Goal: Book appointment/travel/reservation

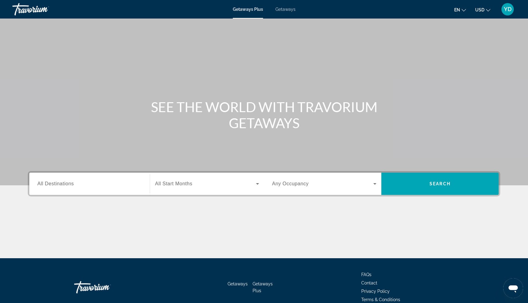
click at [187, 182] on span "All Start Months" at bounding box center [173, 183] width 37 height 5
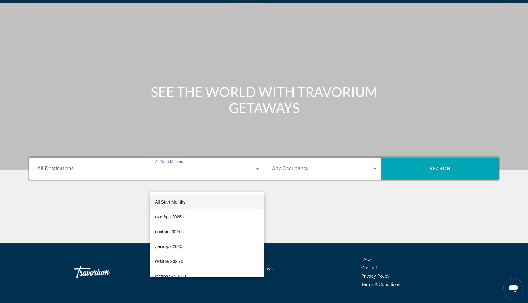
scroll to position [31, 0]
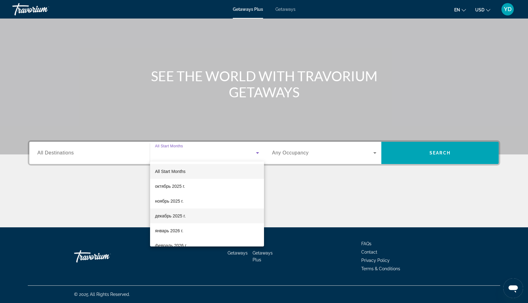
click at [174, 215] on span "декабрь 2025 г." at bounding box center [170, 215] width 31 height 7
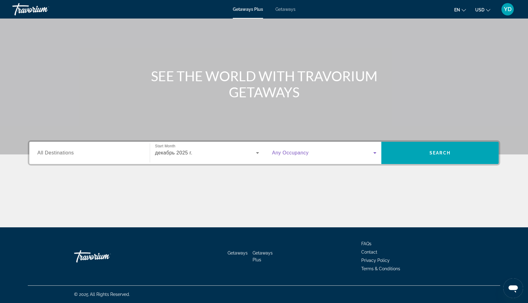
click at [309, 154] on span "Search widget" at bounding box center [322, 152] width 101 height 7
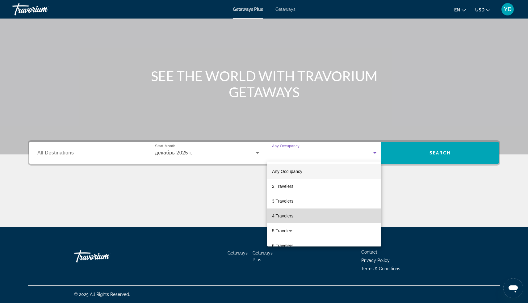
click at [295, 219] on mat-option "4 Travelers" at bounding box center [324, 215] width 114 height 15
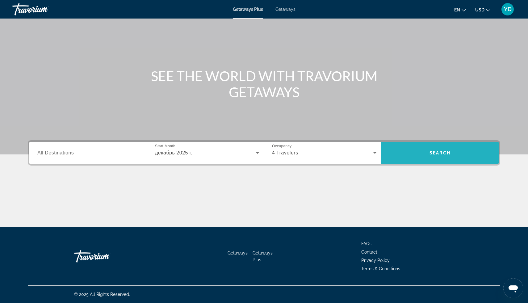
click at [437, 149] on span "Search" at bounding box center [439, 152] width 117 height 15
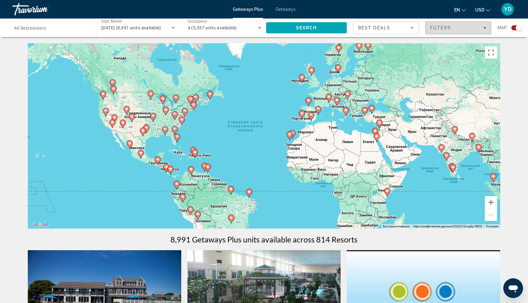
click at [472, 32] on span "Filters" at bounding box center [458, 27] width 65 height 15
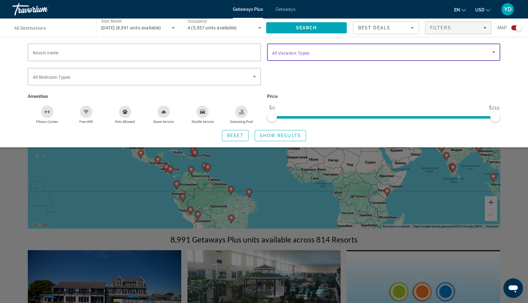
click at [343, 53] on span "Search widget" at bounding box center [382, 51] width 220 height 7
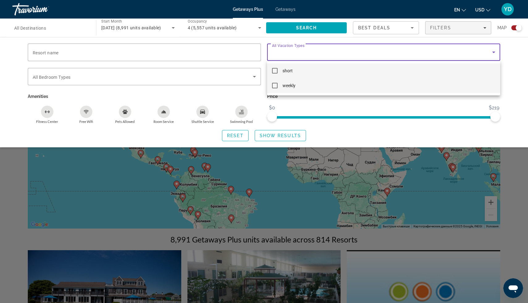
click at [274, 87] on mat-pseudo-checkbox at bounding box center [275, 86] width 6 height 6
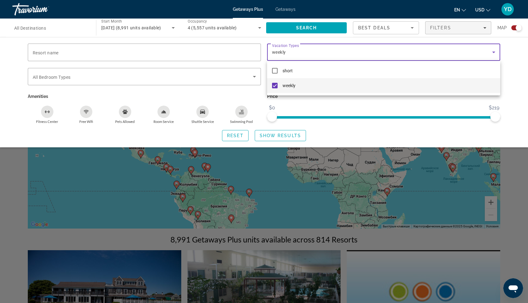
click at [286, 138] on div at bounding box center [264, 151] width 528 height 303
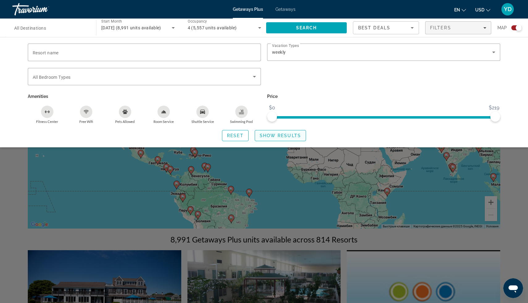
click at [272, 134] on span "Show Results" at bounding box center [280, 135] width 41 height 5
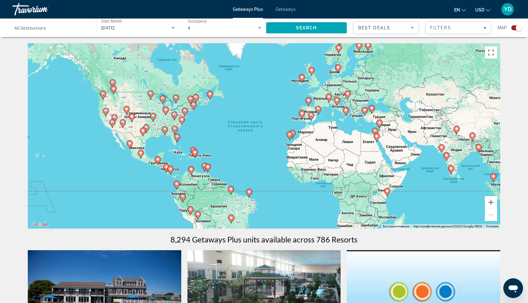
click at [51, 28] on input "Destination All Destinations" at bounding box center [51, 27] width 74 height 7
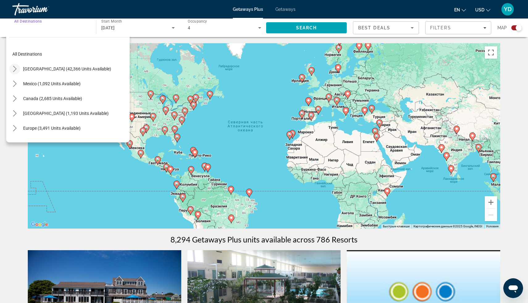
click at [15, 70] on icon "Toggle United States (42,366 units available) submenu" at bounding box center [15, 69] width 6 height 6
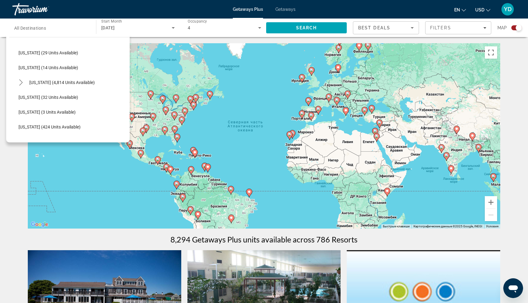
scroll to position [93, 0]
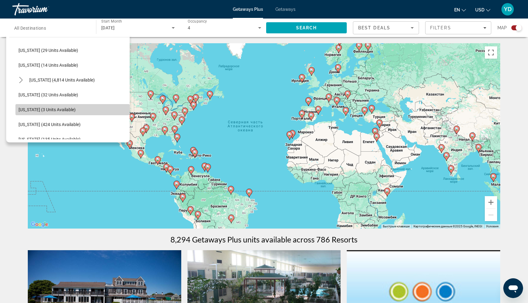
click at [54, 110] on span "[US_STATE] (3 units available)" at bounding box center [47, 109] width 57 height 5
type input "**********"
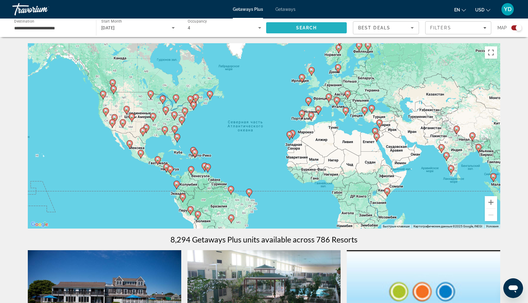
click at [314, 30] on span "Search" at bounding box center [306, 27] width 21 height 5
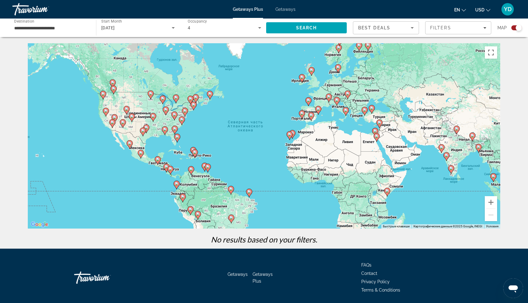
click at [30, 28] on input "**********" at bounding box center [51, 27] width 74 height 7
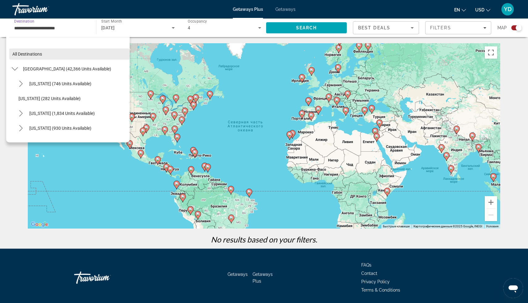
click at [33, 53] on span "All destinations" at bounding box center [27, 54] width 30 height 5
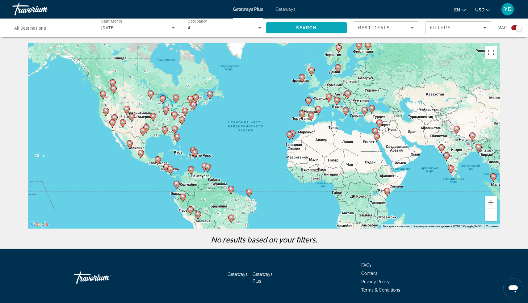
click at [295, 28] on span "Search" at bounding box center [306, 27] width 81 height 15
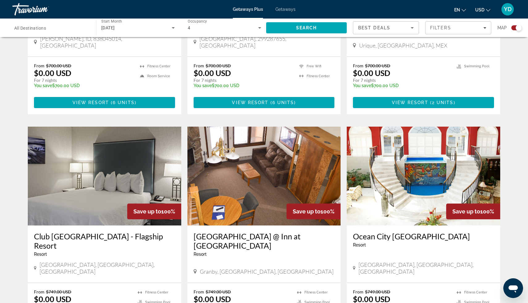
scroll to position [888, 0]
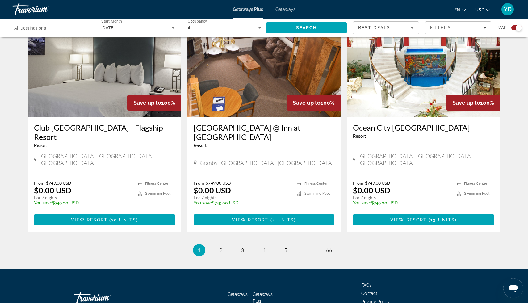
click at [282, 11] on span "Getaways" at bounding box center [285, 9] width 20 height 5
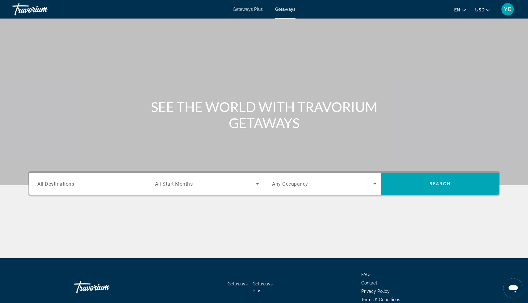
click at [65, 181] on span "All Destinations" at bounding box center [55, 184] width 37 height 6
click at [65, 181] on input "Destination All Destinations" at bounding box center [89, 183] width 104 height 7
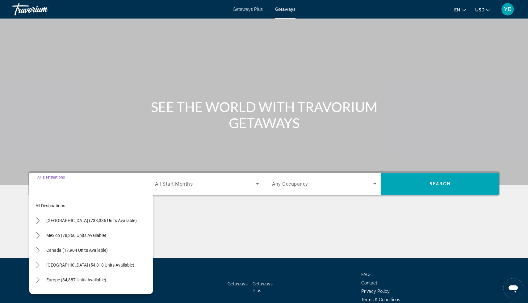
scroll to position [31, 0]
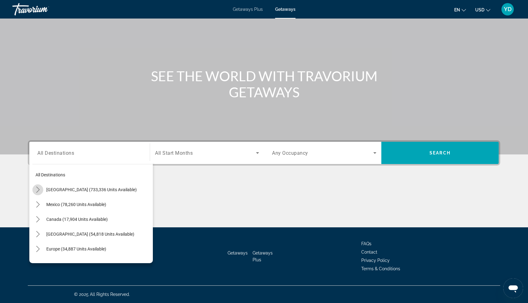
click at [38, 189] on icon "Toggle United States (733,336 units available) submenu" at bounding box center [38, 190] width 6 height 6
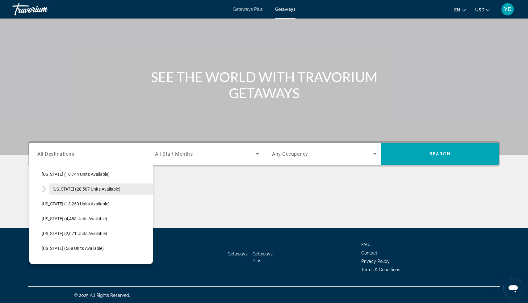
scroll to position [136, 0]
click at [105, 189] on span "[US_STATE] (28,507 units available)" at bounding box center [86, 187] width 68 height 5
type input "**********"
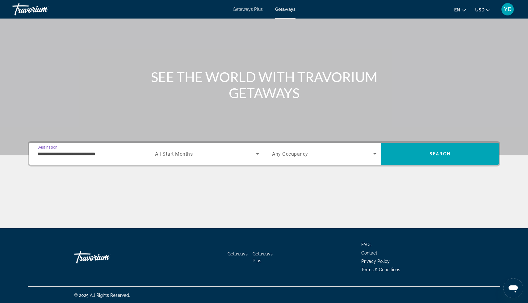
scroll to position [31, 0]
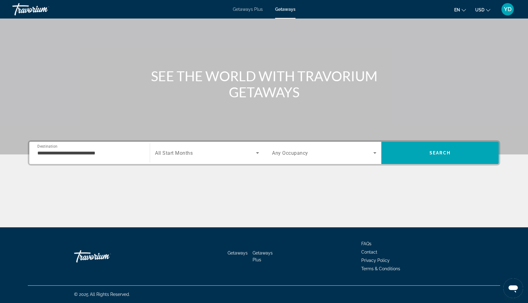
click at [234, 157] on div "Search widget" at bounding box center [207, 152] width 104 height 17
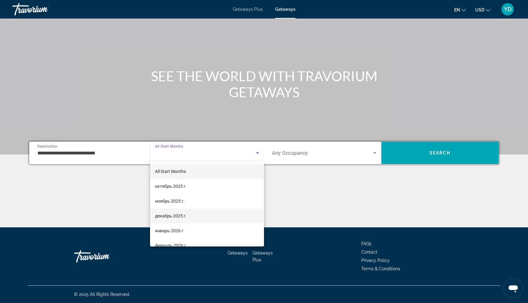
click at [177, 217] on span "декабрь 2025 г." at bounding box center [171, 215] width 32 height 7
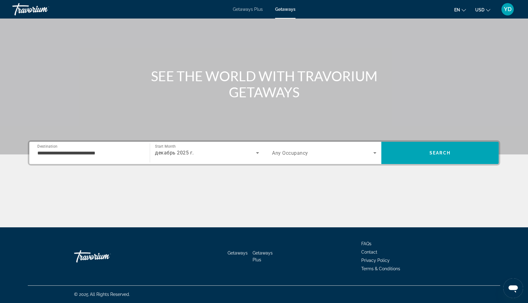
click at [368, 142] on div "Occupancy Any Occupancy" at bounding box center [324, 153] width 114 height 22
click at [364, 151] on span "Search widget" at bounding box center [322, 152] width 101 height 7
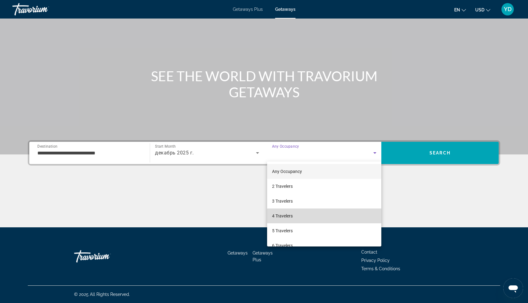
click at [300, 214] on mat-option "4 Travelers" at bounding box center [324, 215] width 114 height 15
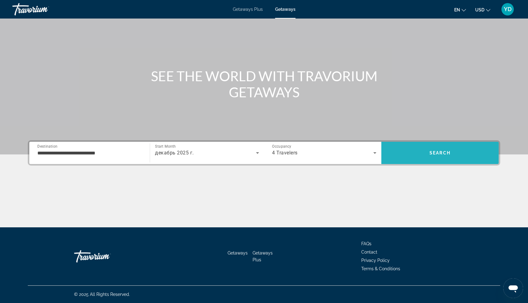
click at [416, 146] on span "Search" at bounding box center [439, 152] width 117 height 15
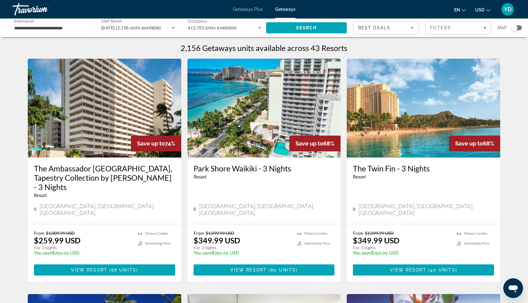
drag, startPoint x: 338, startPoint y: 225, endPoint x: 277, endPoint y: 296, distance: 94.8
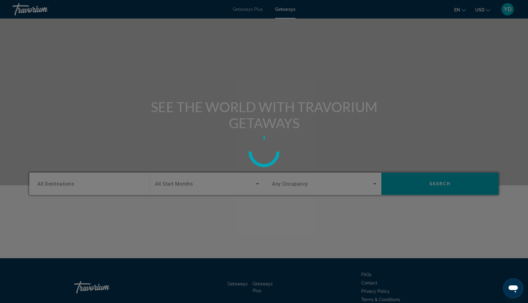
click at [368, 234] on div at bounding box center [264, 151] width 528 height 303
